Goal: Learn about a topic

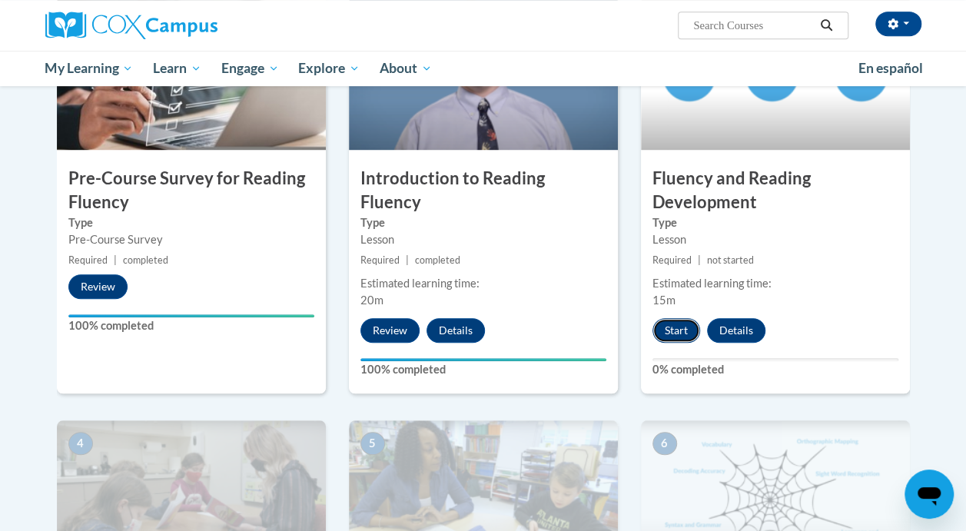
click at [673, 324] on button "Start" at bounding box center [676, 330] width 48 height 25
